Goal: Leave review/rating: Leave review/rating

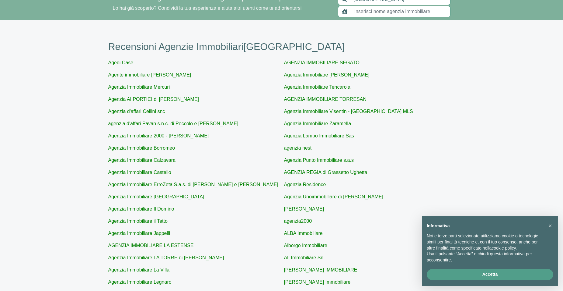
scroll to position [61, 0]
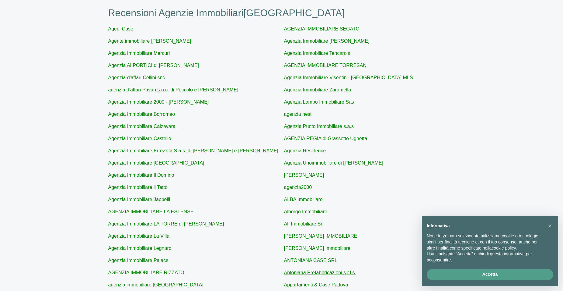
click at [341, 274] on link "Antoniana Prefabbricazioni s.r.l.s." at bounding box center [320, 272] width 72 height 5
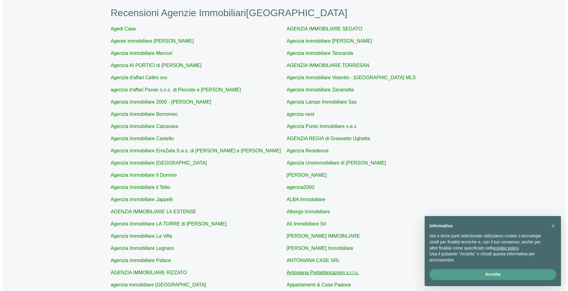
type input "Antoniana Prefabbricazioni s.r.l.s."
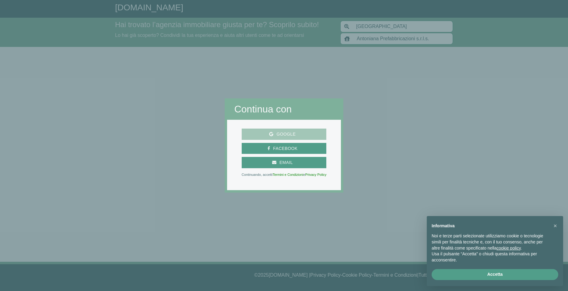
click at [299, 132] on span "Google" at bounding box center [284, 134] width 80 height 8
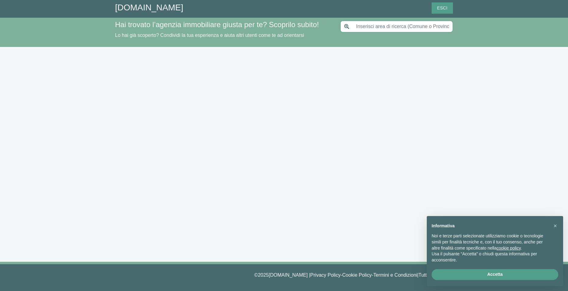
type input "[GEOGRAPHIC_DATA]"
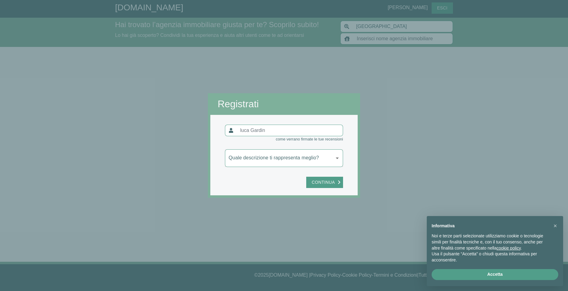
type input "Antoniana Prefabbricazioni s.r.l.s."
click at [323, 186] on button "Continua" at bounding box center [324, 181] width 37 height 11
click at [319, 163] on body "[DOMAIN_NAME] [PERSON_NAME] Esci Hai trovato l’agenzia immobiliare giusta per t…" at bounding box center [284, 145] width 568 height 291
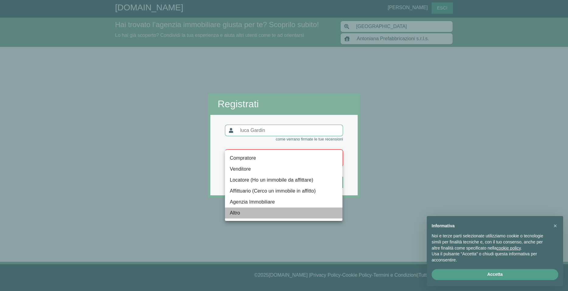
click at [249, 210] on li "Altro" at bounding box center [283, 212] width 117 height 11
type input "altro"
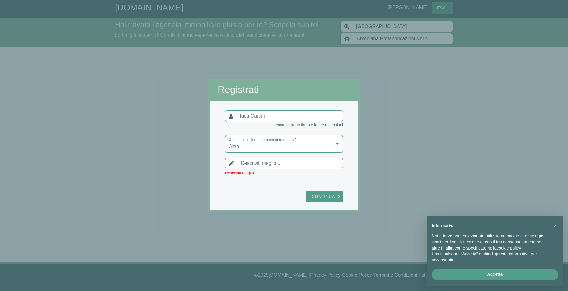
click at [294, 163] on input "text" at bounding box center [290, 163] width 106 height 12
click at [250, 173] on span "Descriviti meglio" at bounding box center [239, 172] width 29 height 5
click at [245, 163] on input "text" at bounding box center [290, 163] width 106 height 12
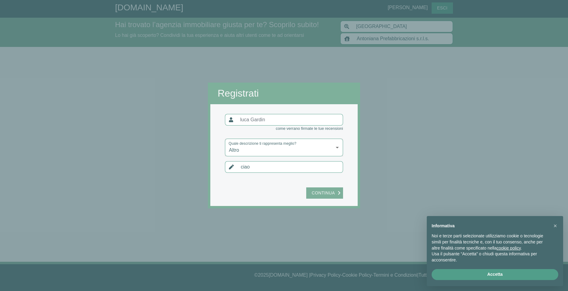
type input "ciao"
click at [319, 196] on span "Continua" at bounding box center [323, 193] width 29 height 8
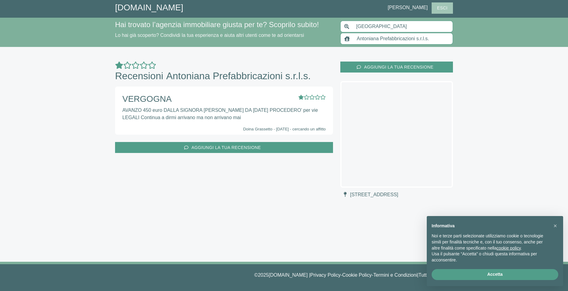
click at [443, 8] on span "Esci" at bounding box center [442, 8] width 16 height 8
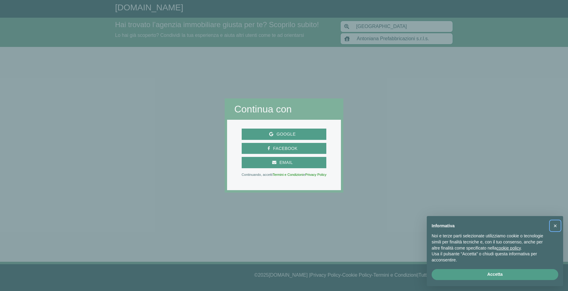
click at [554, 225] on span "×" at bounding box center [555, 225] width 4 height 7
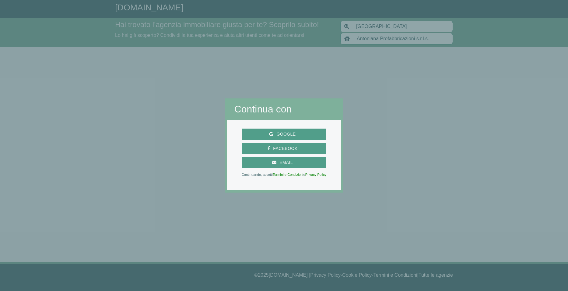
click at [389, 113] on div at bounding box center [455, 145] width 225 height 291
